Goal: Information Seeking & Learning: Compare options

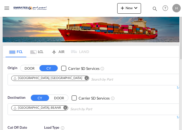
click at [64, 107] on md-icon "Remove" at bounding box center [66, 107] width 4 height 4
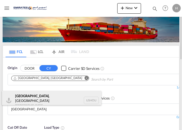
type input "[GEOGRAPHIC_DATA]"
click at [40, 102] on div "[GEOGRAPHIC_DATA] , [GEOGRAPHIC_DATA] [GEOGRAPHIC_DATA] USHOU" at bounding box center [51, 100] width 99 height 19
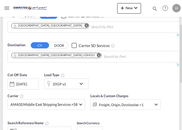
scroll to position [105, 0]
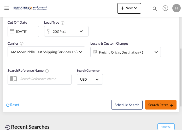
click at [161, 103] on span "Search Rates" at bounding box center [161, 104] width 25 height 4
type input "AEJEA to USHOU / [DATE]"
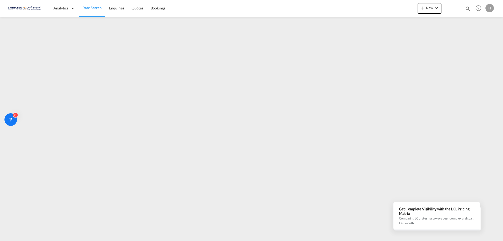
click at [182, 129] on md-content "Analytics Dashboard Rate Search Enquiries Quotes Bookings New Quote Bookings" at bounding box center [251, 120] width 503 height 241
